Goal: Check status

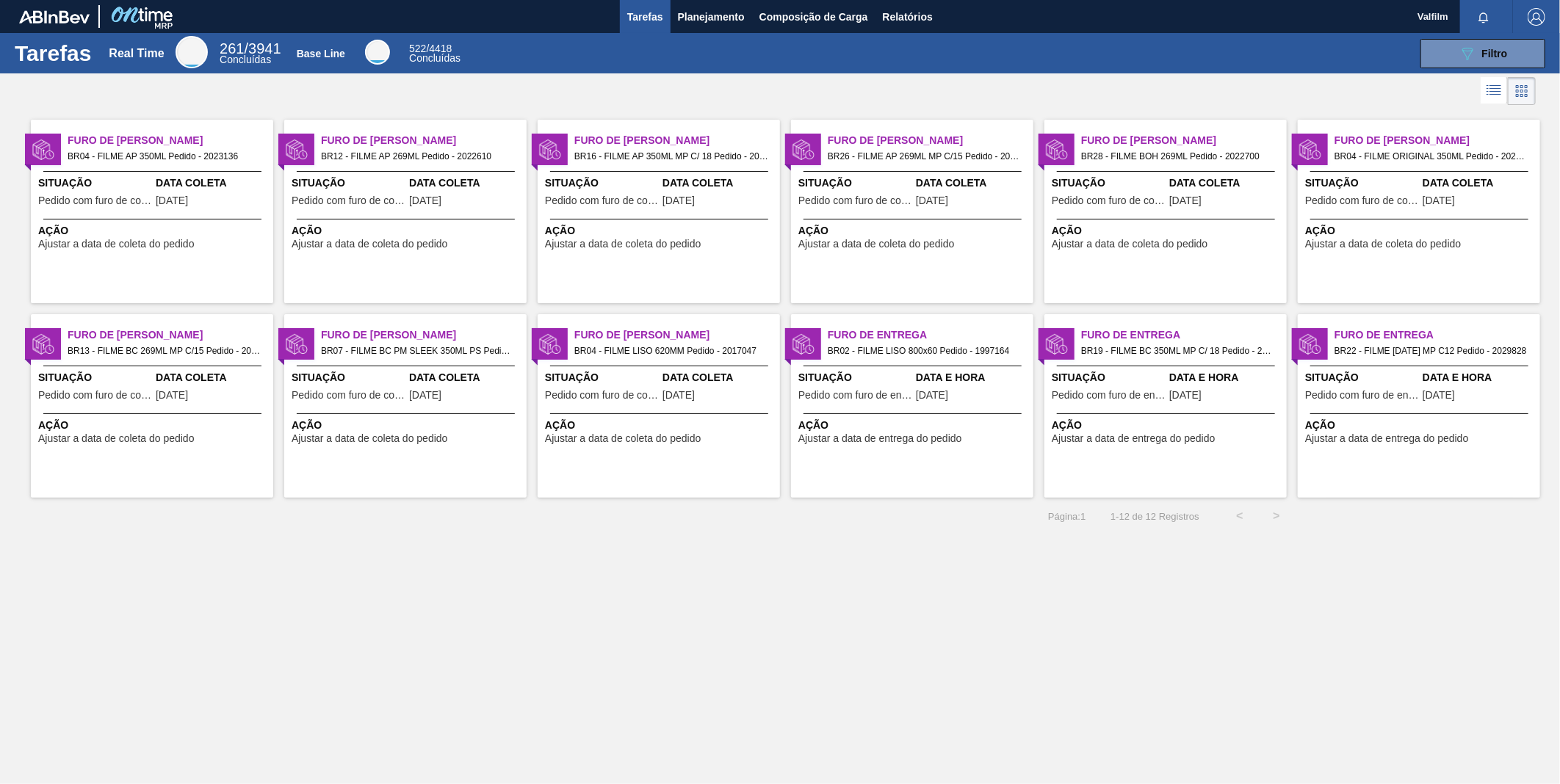
click at [115, 180] on span "Situação" at bounding box center [94, 183] width 113 height 16
